Goal: Find specific page/section: Find specific page/section

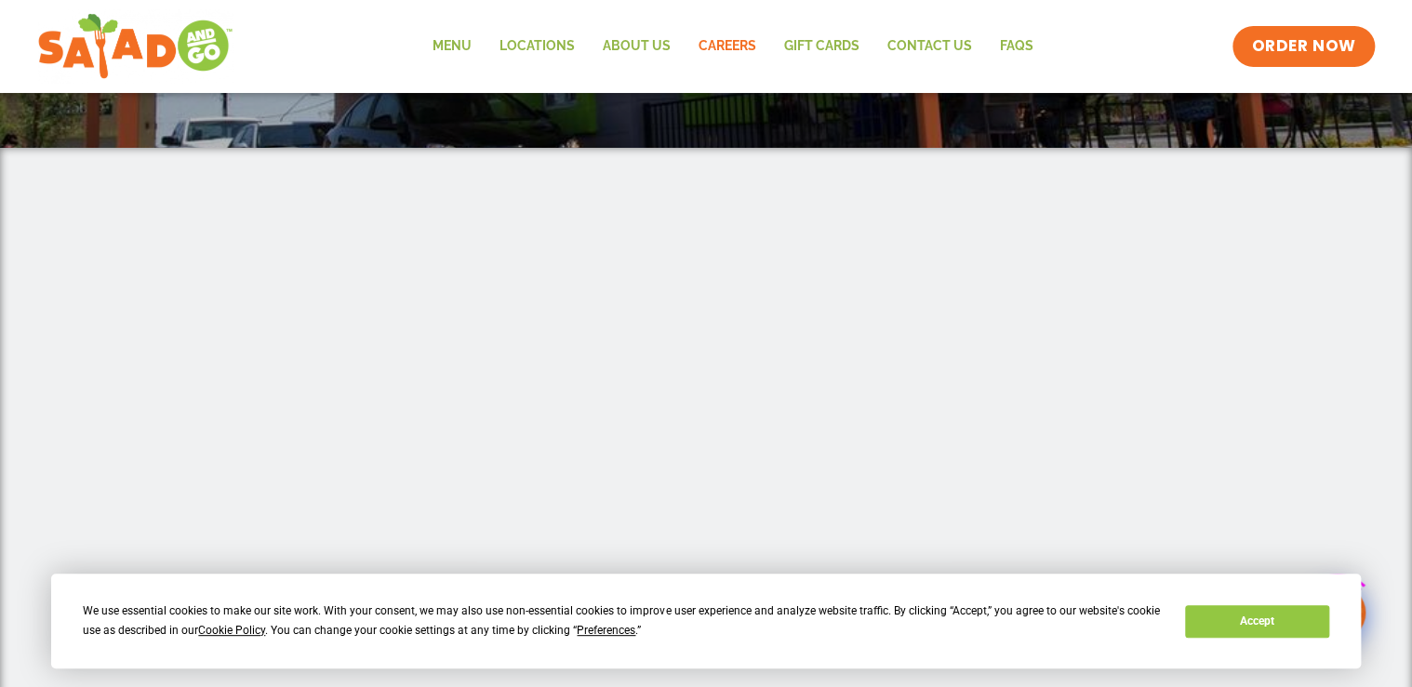
scroll to position [298, 0]
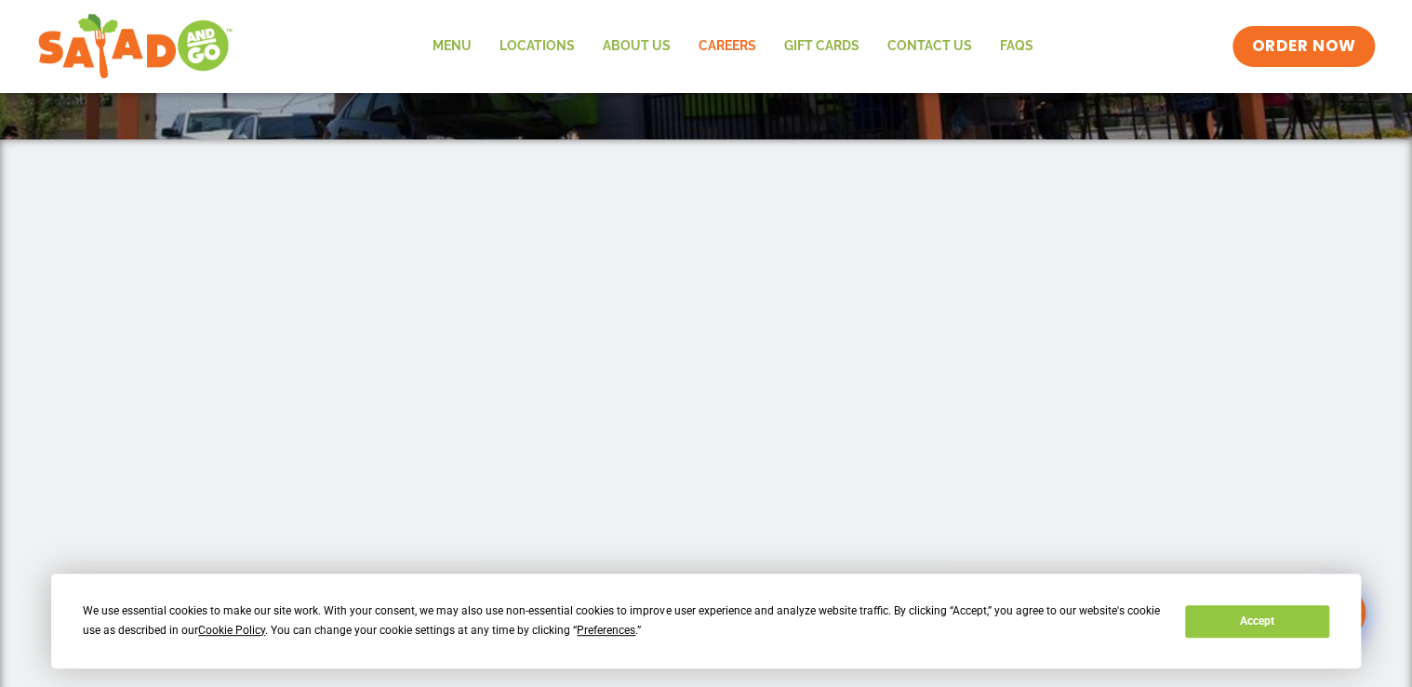
click at [1313, 547] on div at bounding box center [706, 585] width 1412 height 893
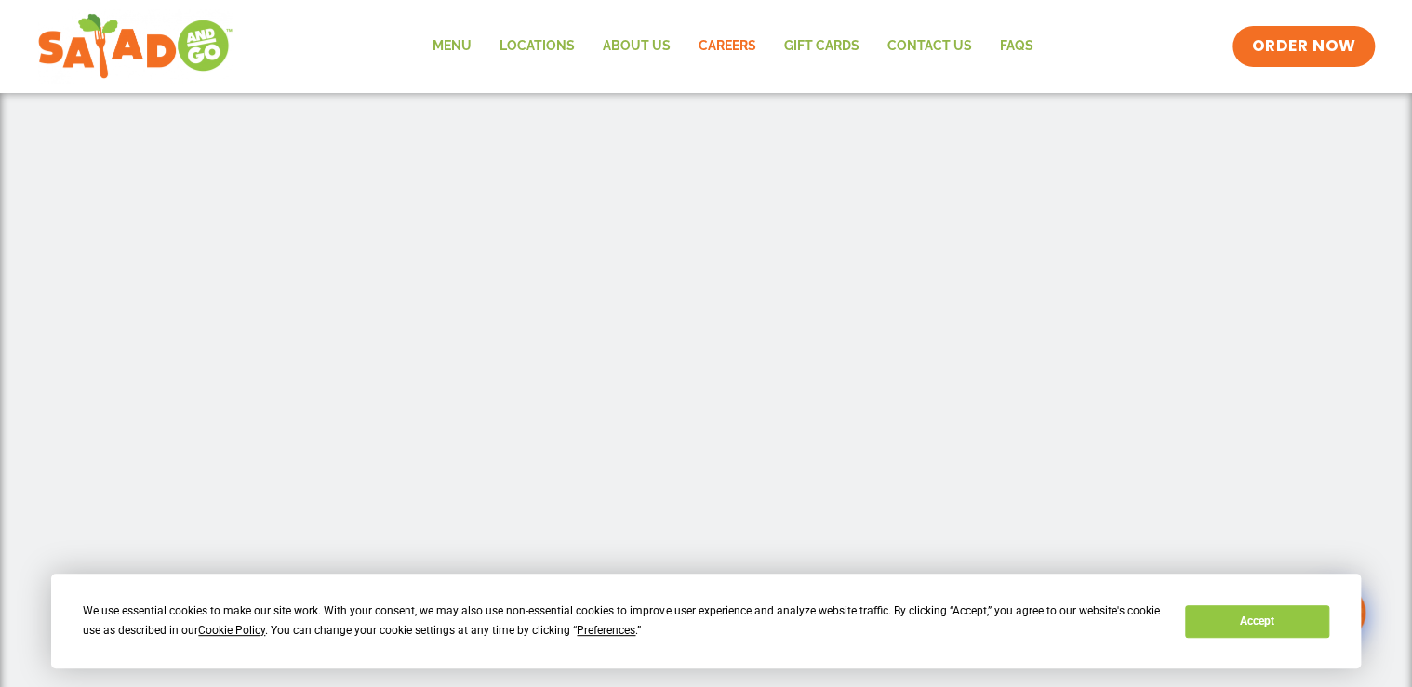
scroll to position [372, 0]
click at [535, 41] on link "Locations" at bounding box center [536, 46] width 103 height 43
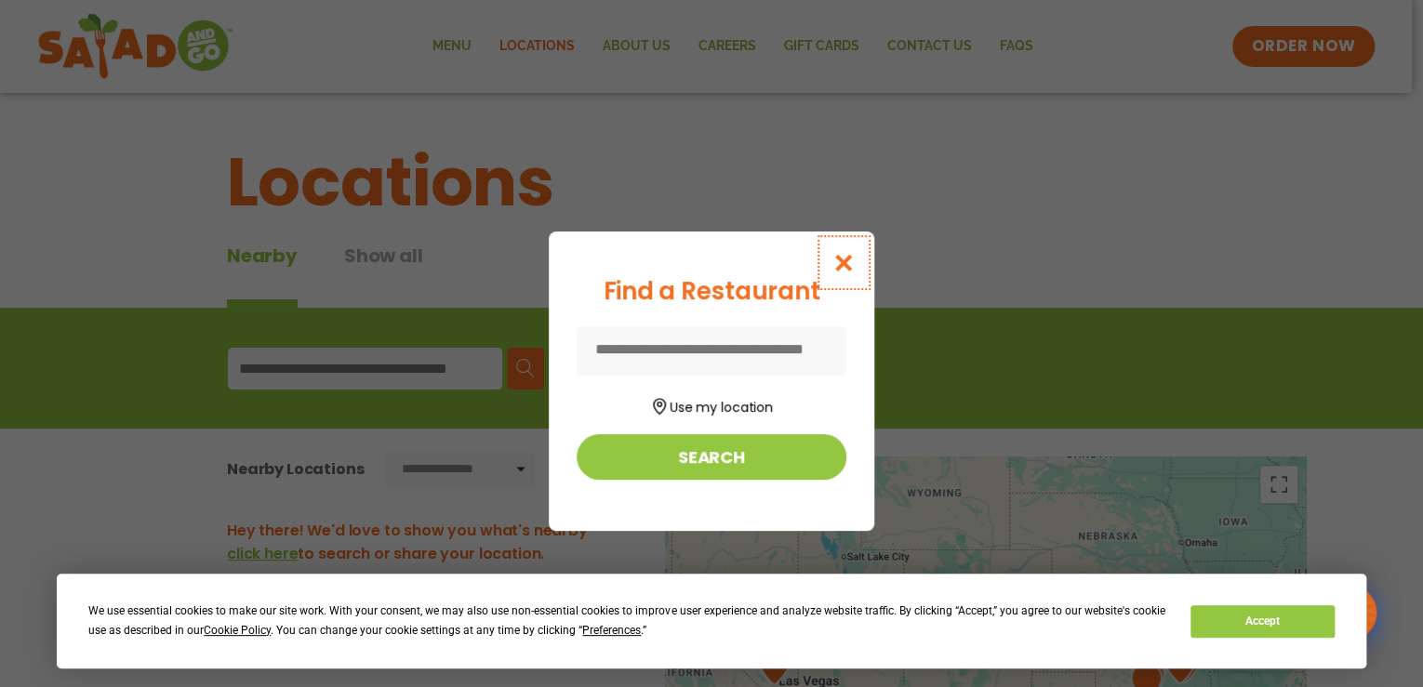
click at [852, 267] on icon "Close modal" at bounding box center [843, 263] width 23 height 20
